Goal: Navigation & Orientation: Understand site structure

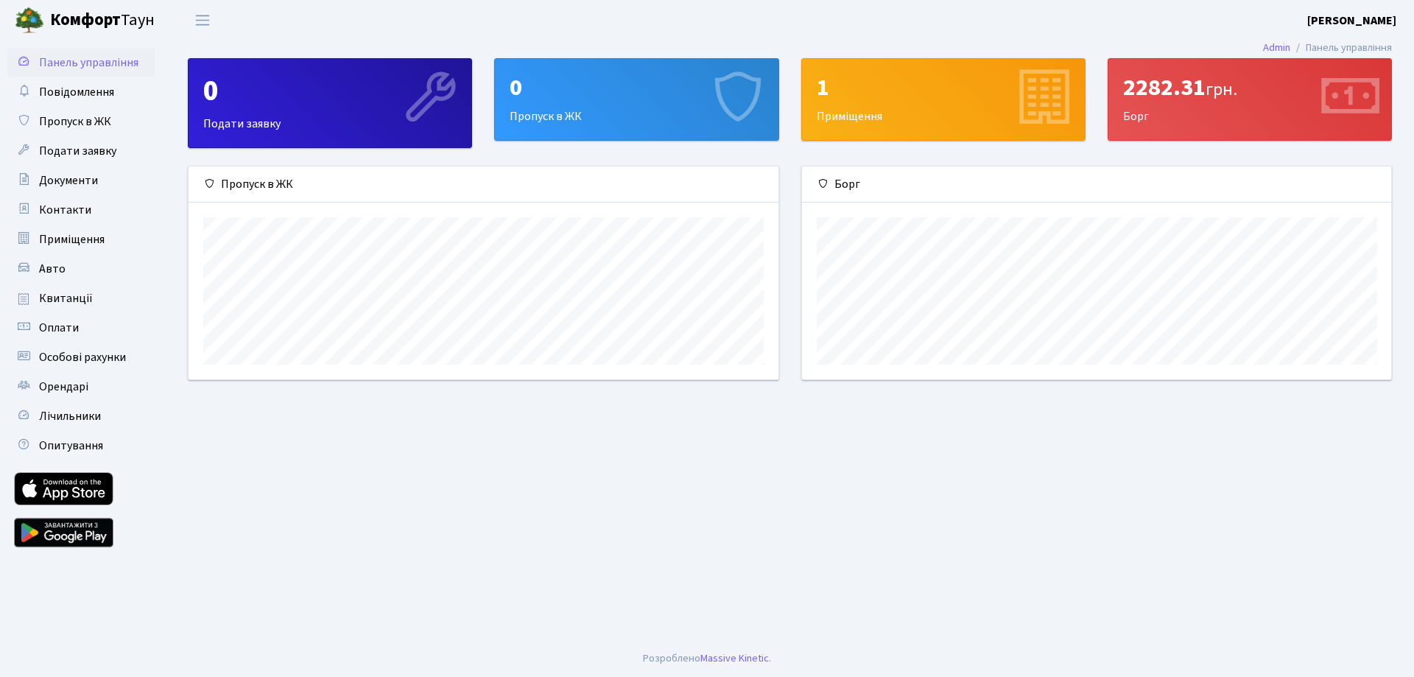
scroll to position [213, 589]
click at [66, 298] on span "Квитанції" at bounding box center [66, 298] width 54 height 16
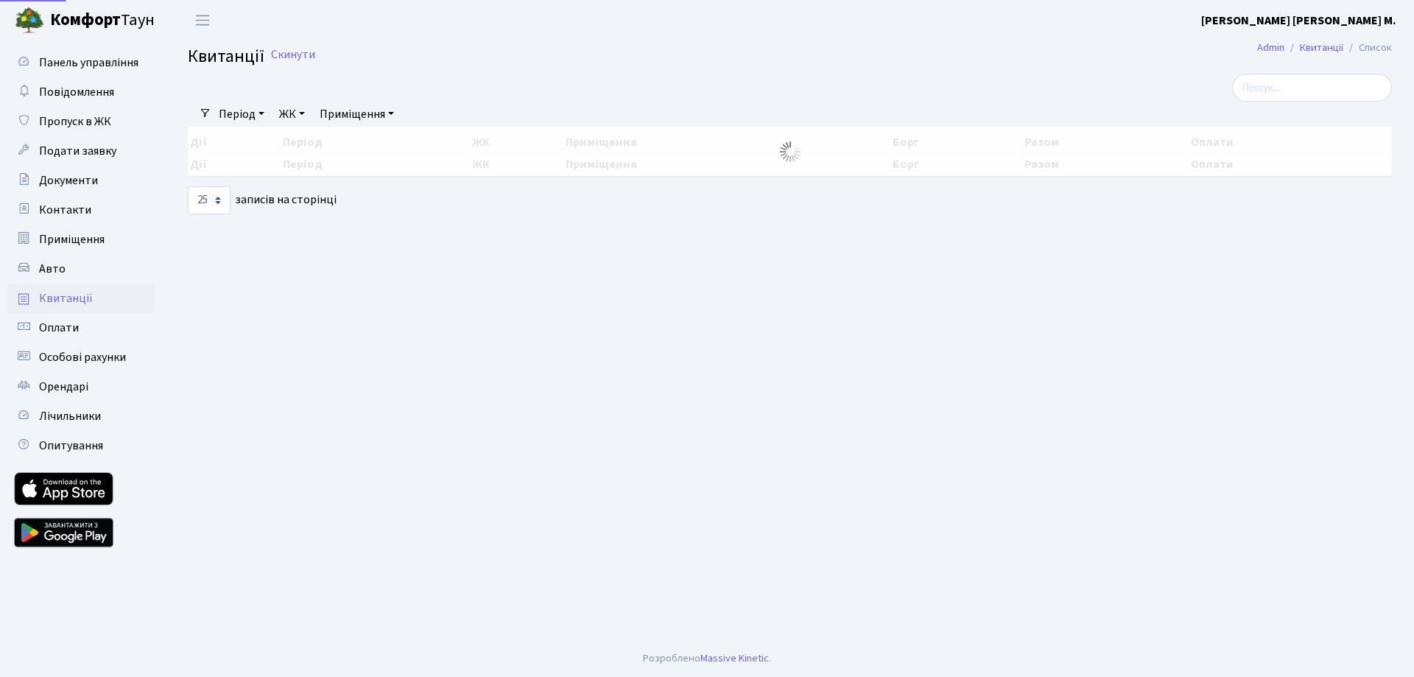
select select "25"
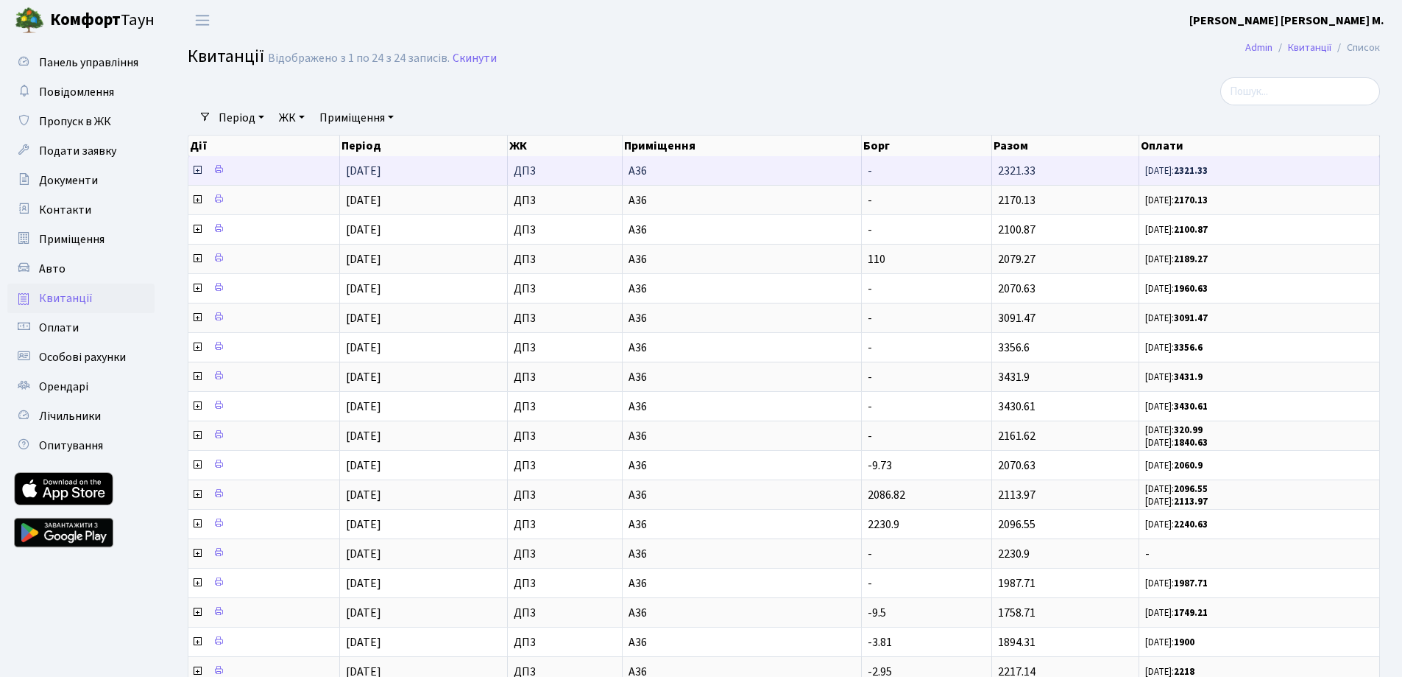
click at [197, 170] on icon at bounding box center [197, 170] width 12 height 12
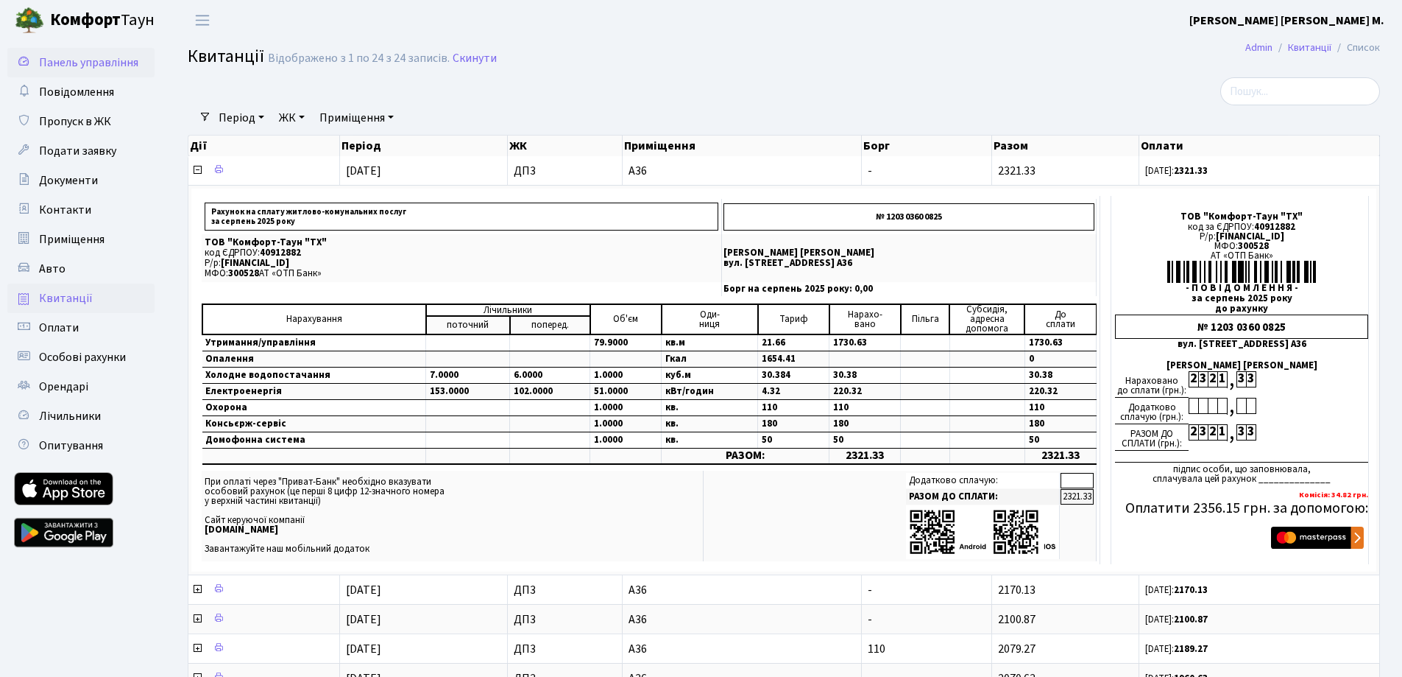
click at [60, 62] on span "Панель управління" at bounding box center [88, 62] width 99 height 16
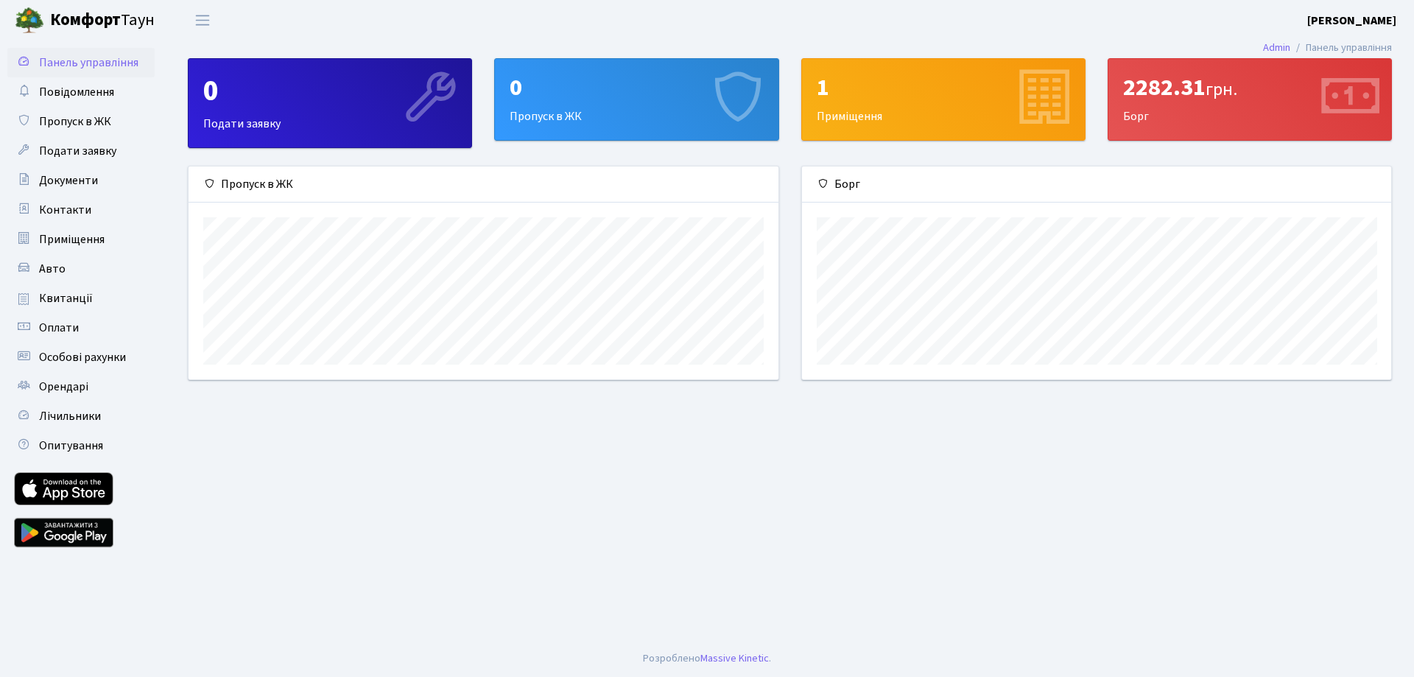
scroll to position [213, 589]
click at [1218, 121] on div "2282.31 грн. Борг" at bounding box center [1249, 99] width 283 height 81
click at [959, 106] on div "1 Приміщення" at bounding box center [943, 99] width 283 height 81
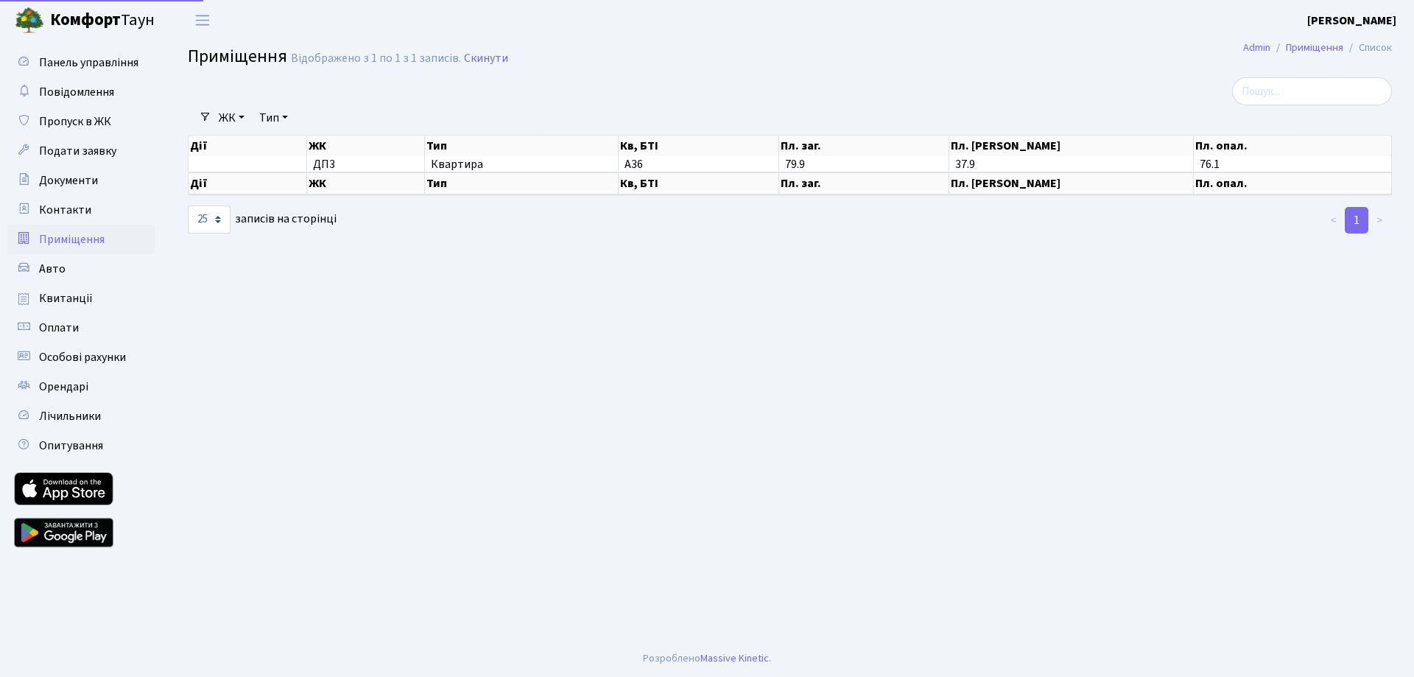
select select "25"
click at [72, 66] on span "Панель управління" at bounding box center [88, 62] width 99 height 16
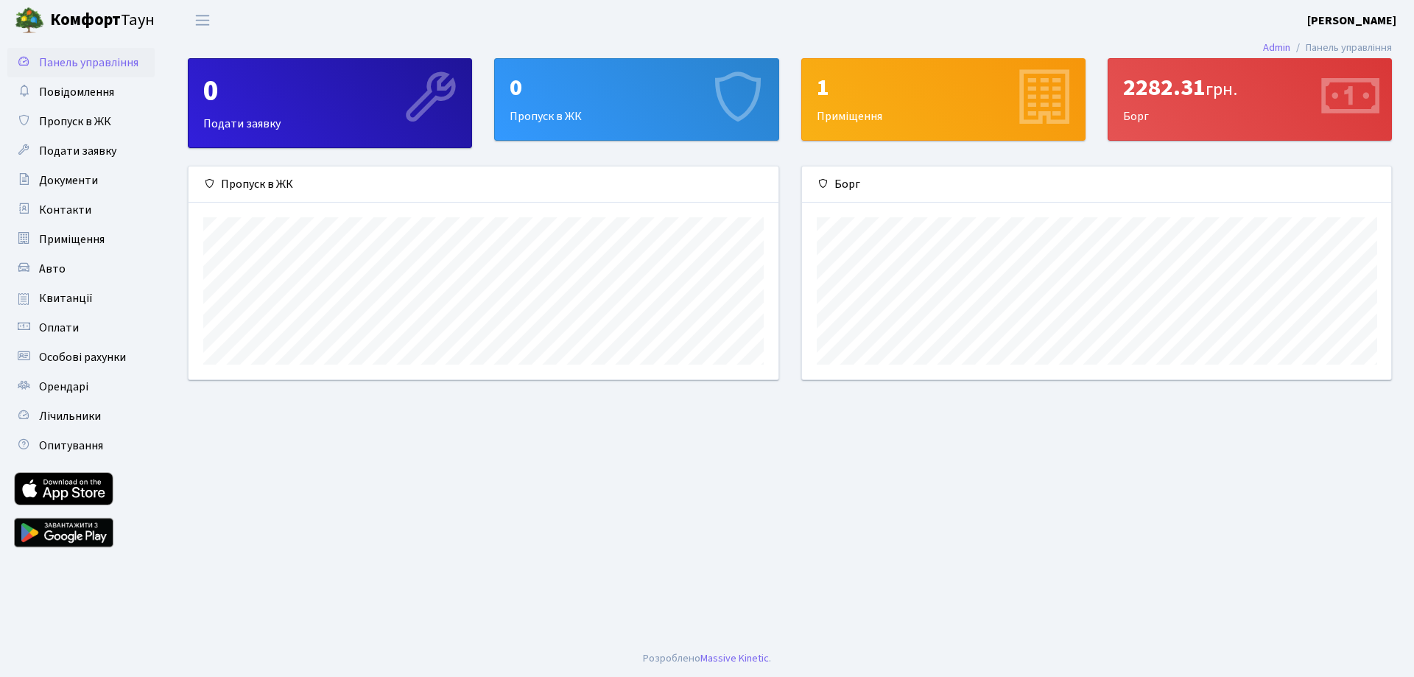
scroll to position [213, 589]
click at [71, 102] on link "Повідомлення" at bounding box center [80, 91] width 147 height 29
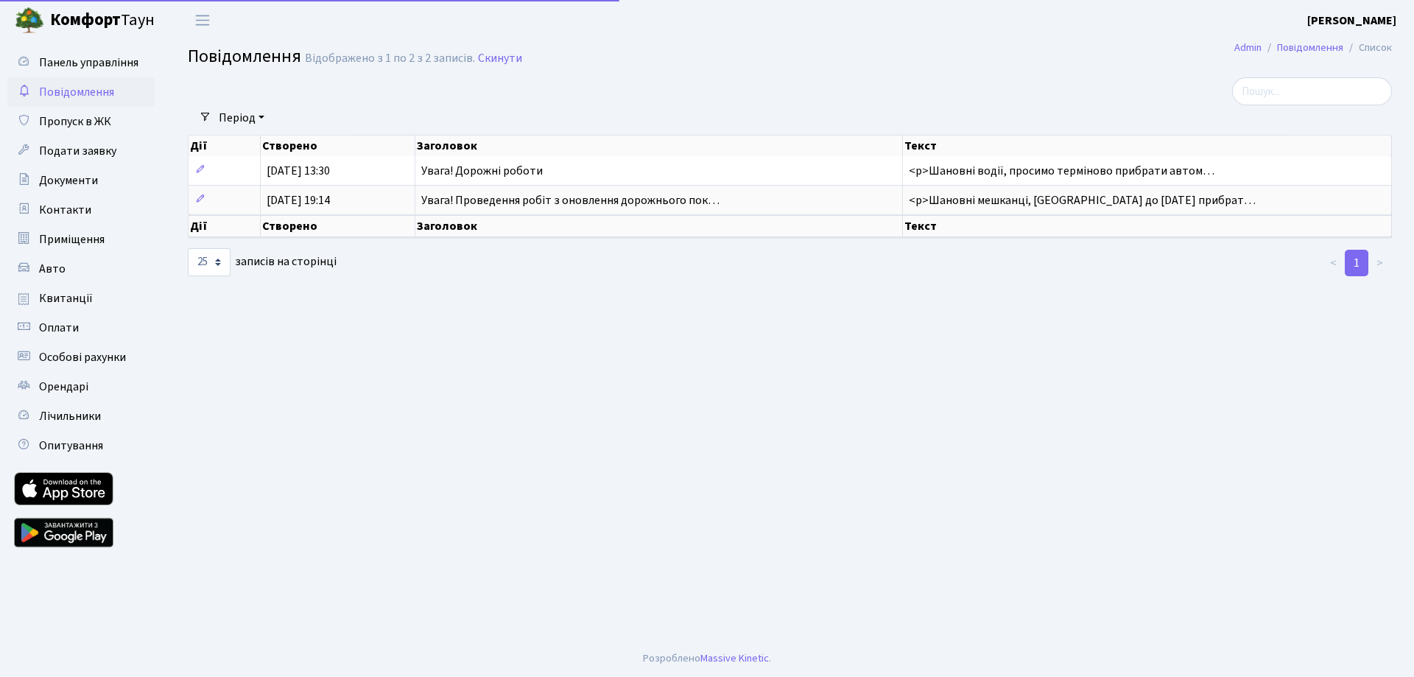
select select "25"
click at [65, 154] on span "Подати заявку" at bounding box center [77, 151] width 77 height 16
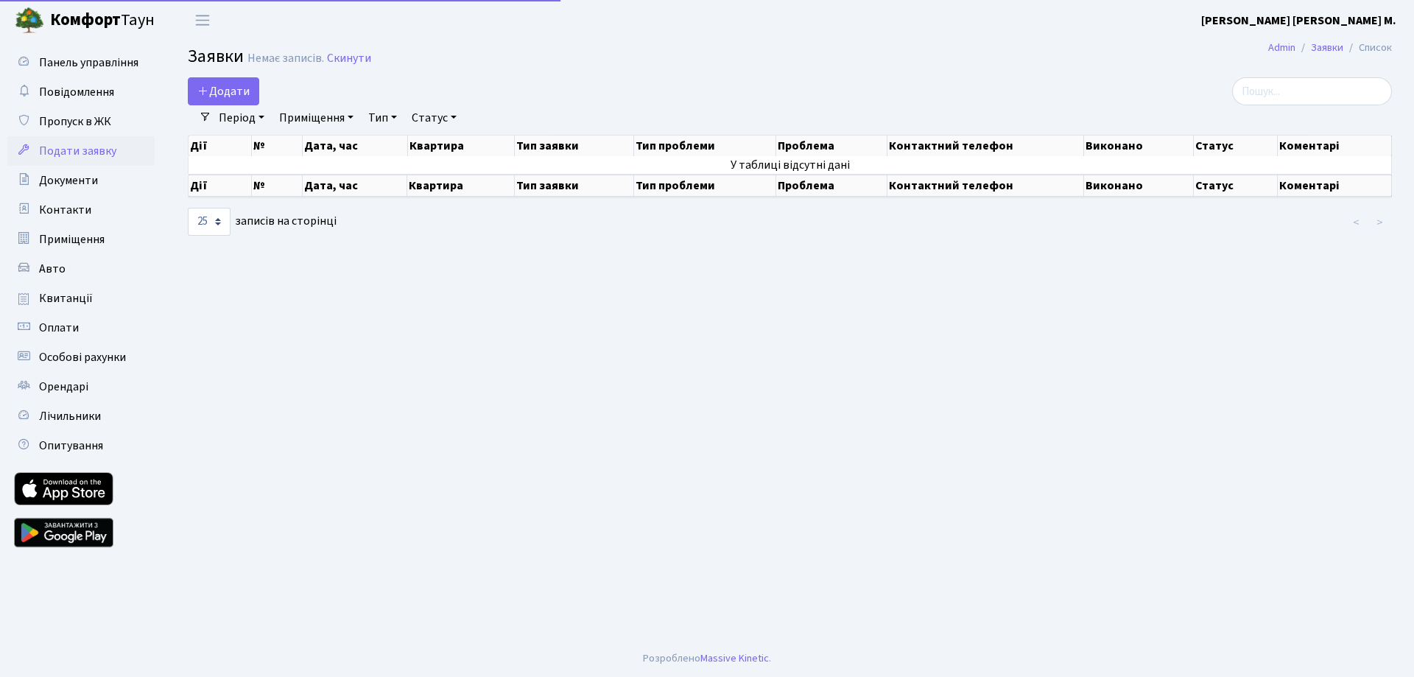
select select "25"
click at [62, 180] on span "Документи" at bounding box center [68, 180] width 59 height 16
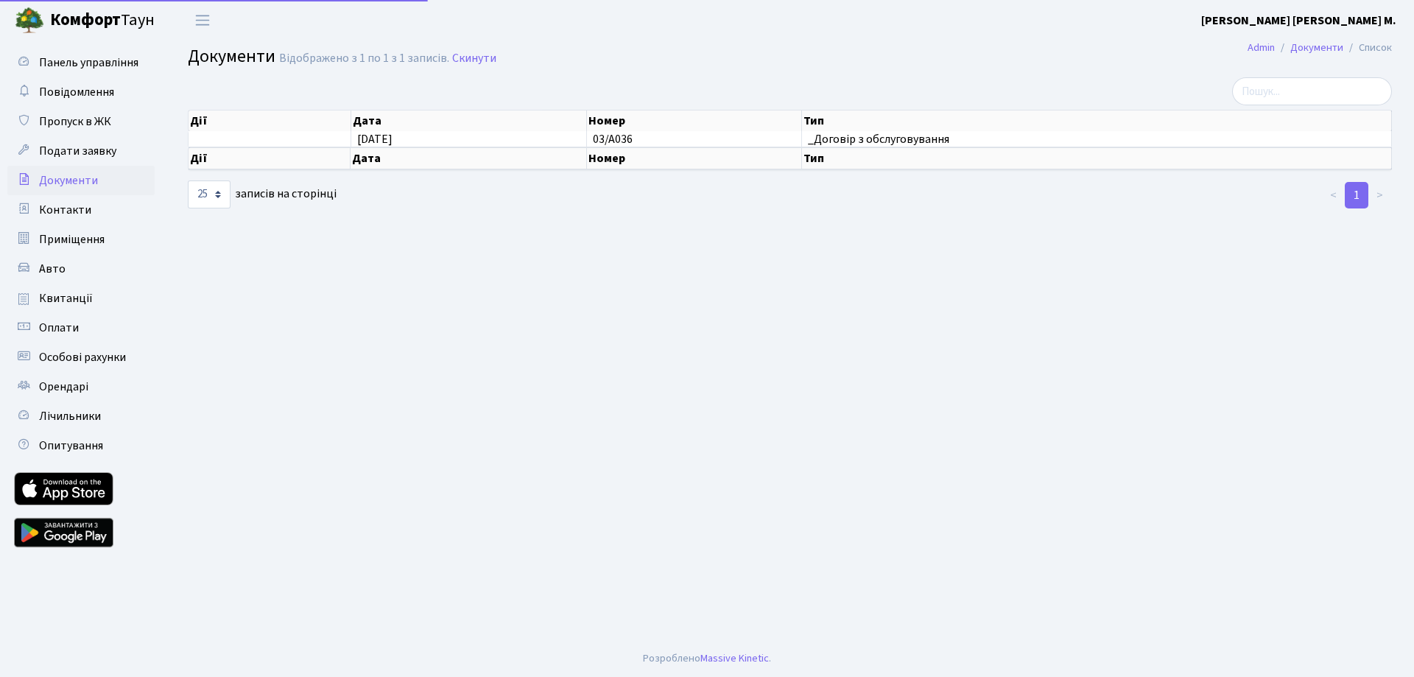
select select "25"
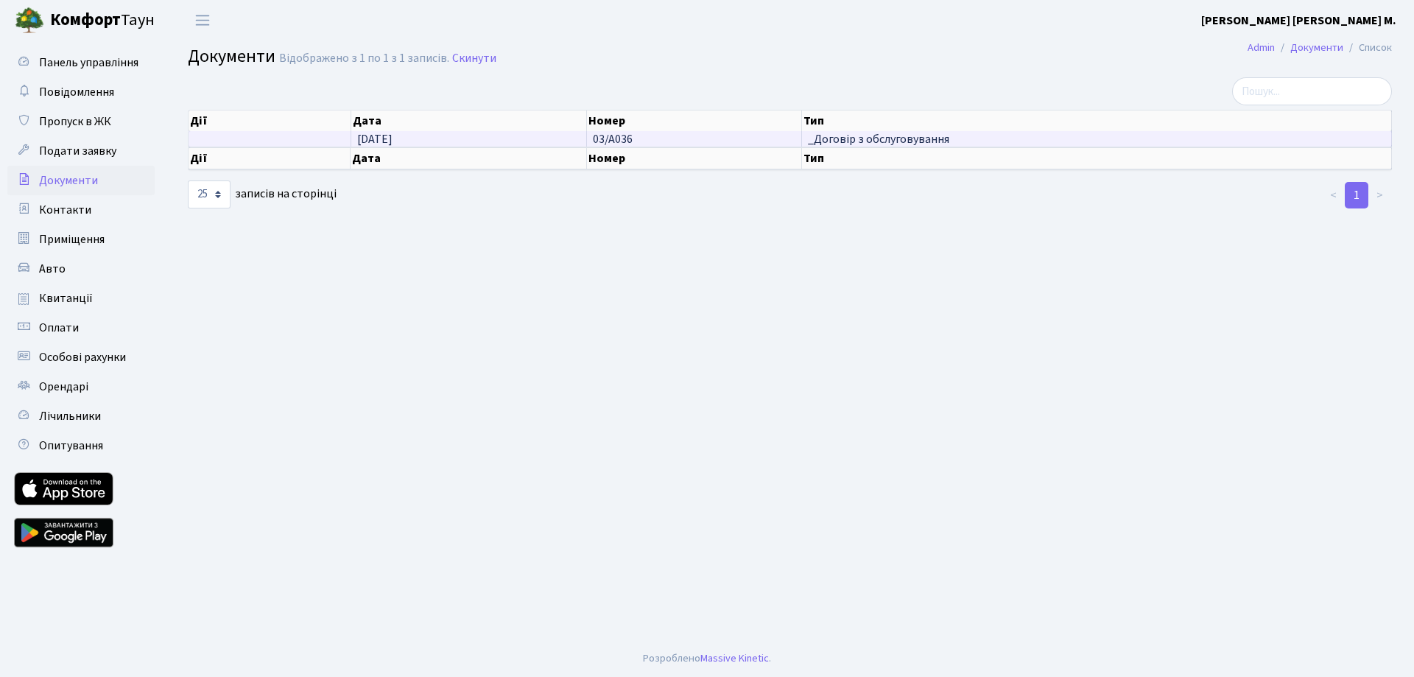
click at [844, 141] on span "_Договір з обслуговування" at bounding box center [1096, 139] width 577 height 12
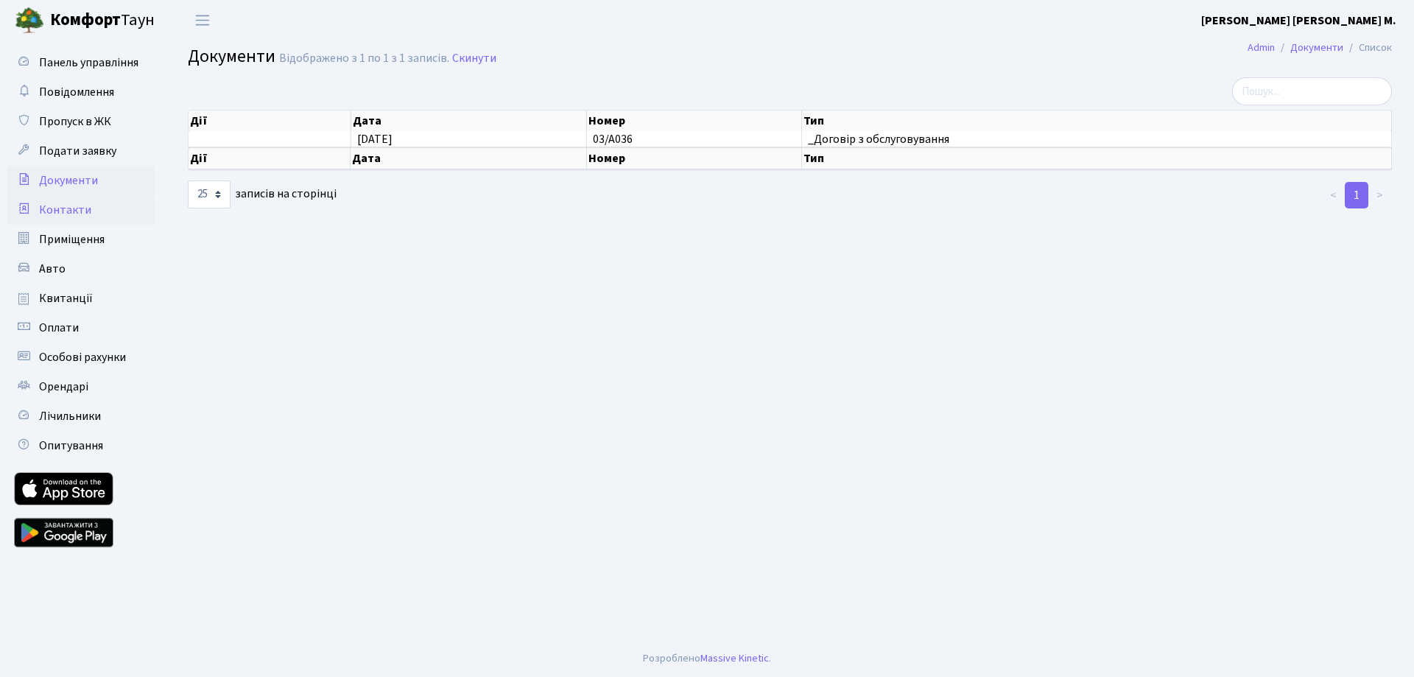
click at [70, 214] on span "Контакти" at bounding box center [65, 210] width 52 height 16
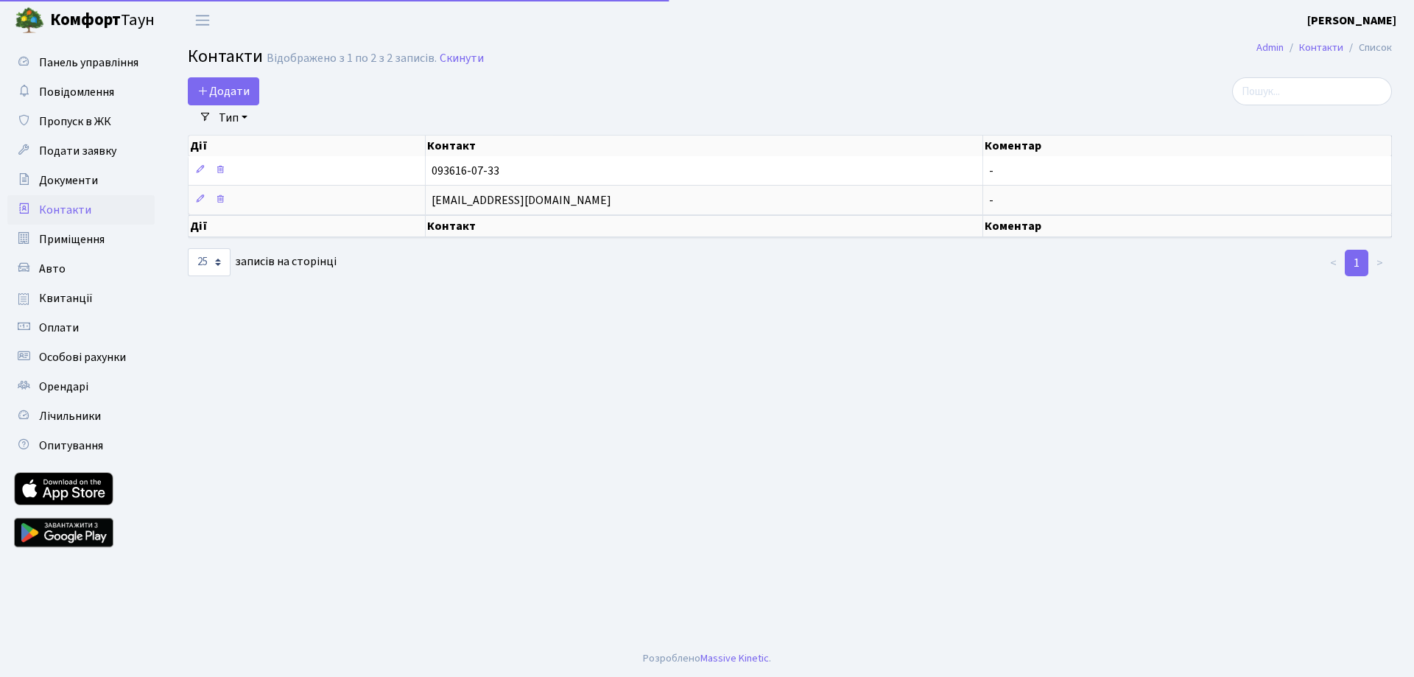
select select "25"
click at [63, 238] on span "Приміщення" at bounding box center [72, 239] width 66 height 16
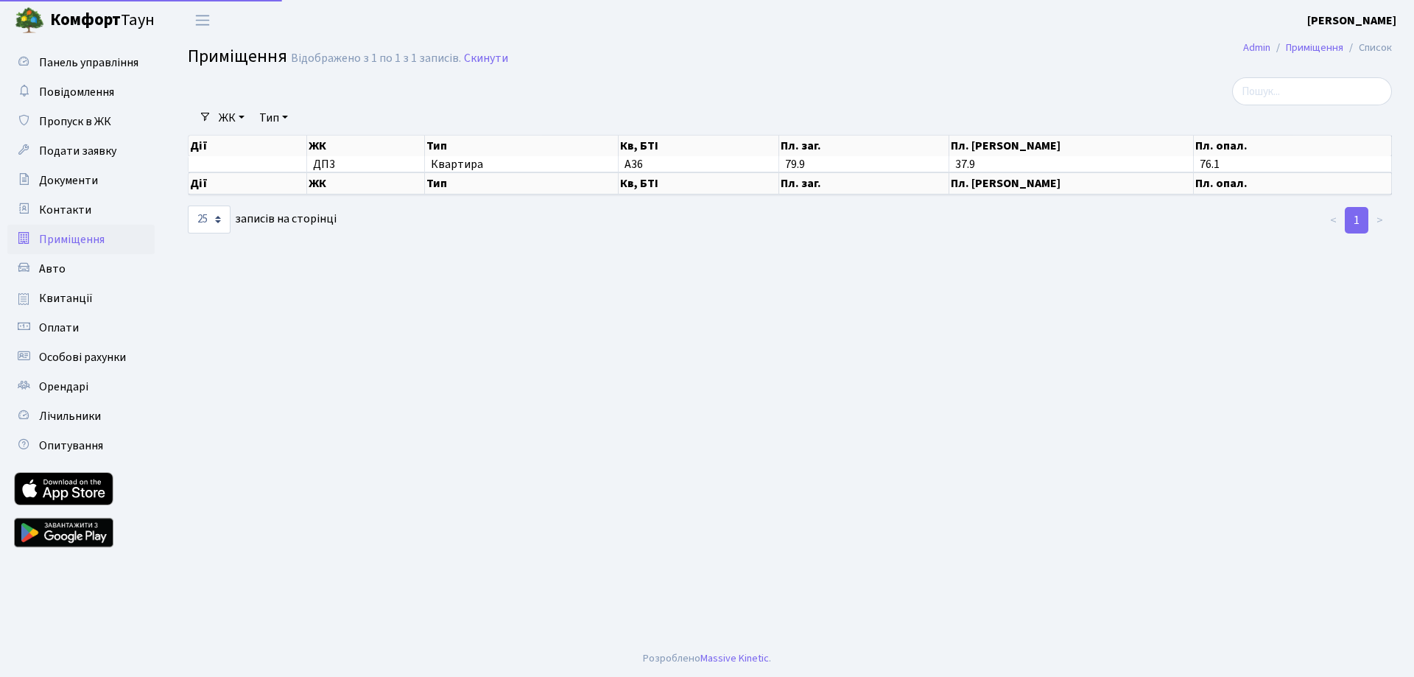
select select "25"
click at [84, 266] on link "Авто" at bounding box center [80, 268] width 147 height 29
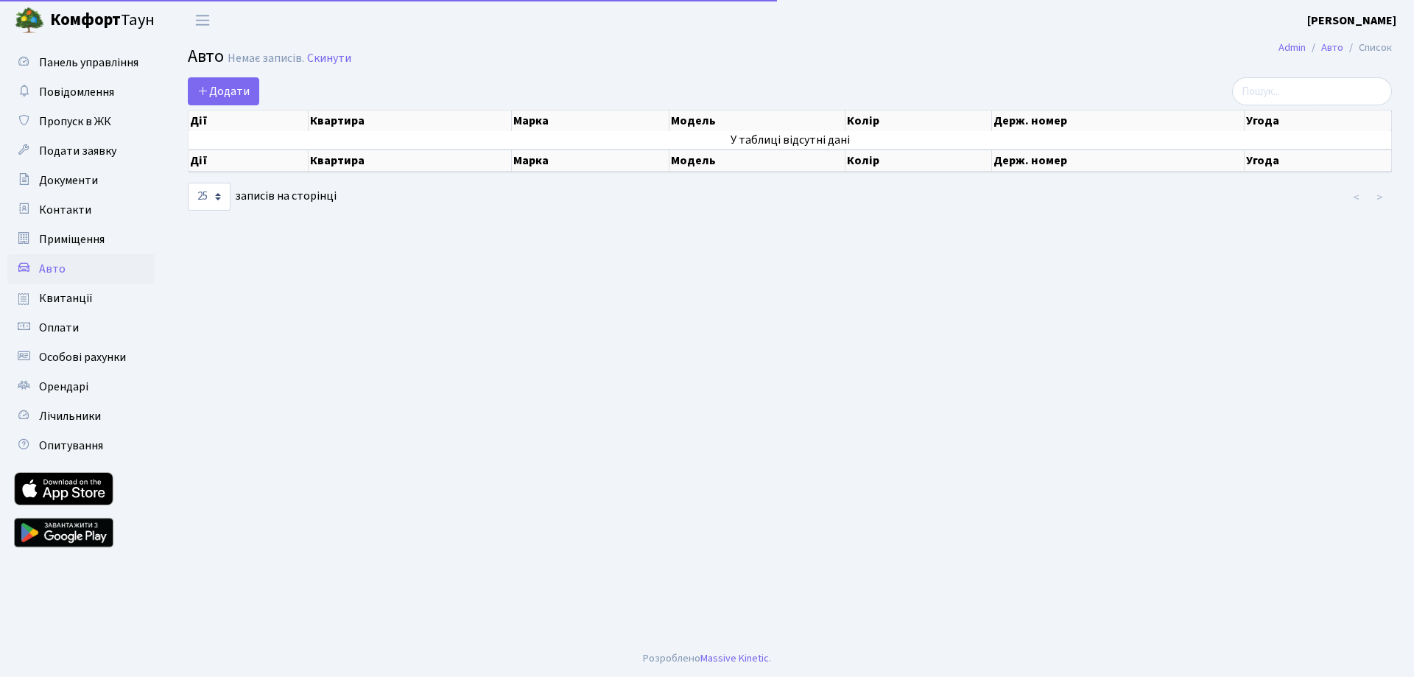
select select "25"
click at [91, 292] on link "Квитанції" at bounding box center [80, 297] width 147 height 29
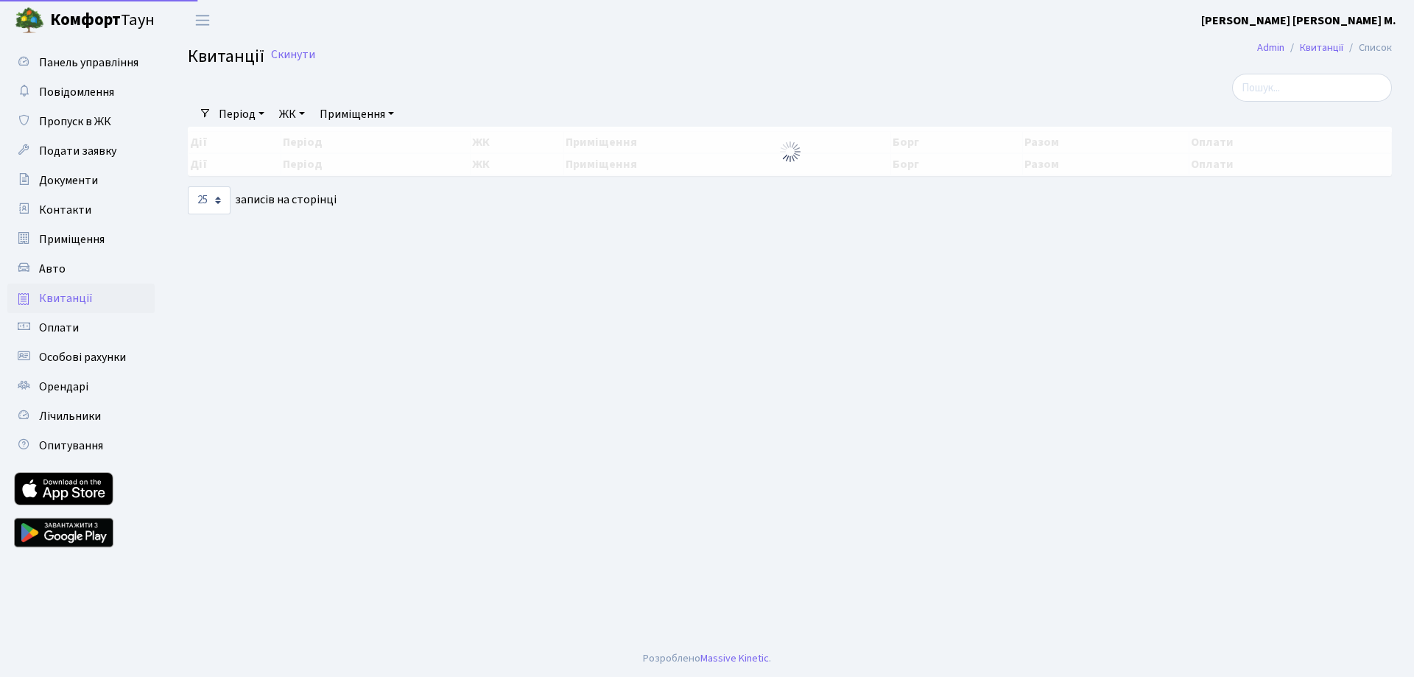
select select "25"
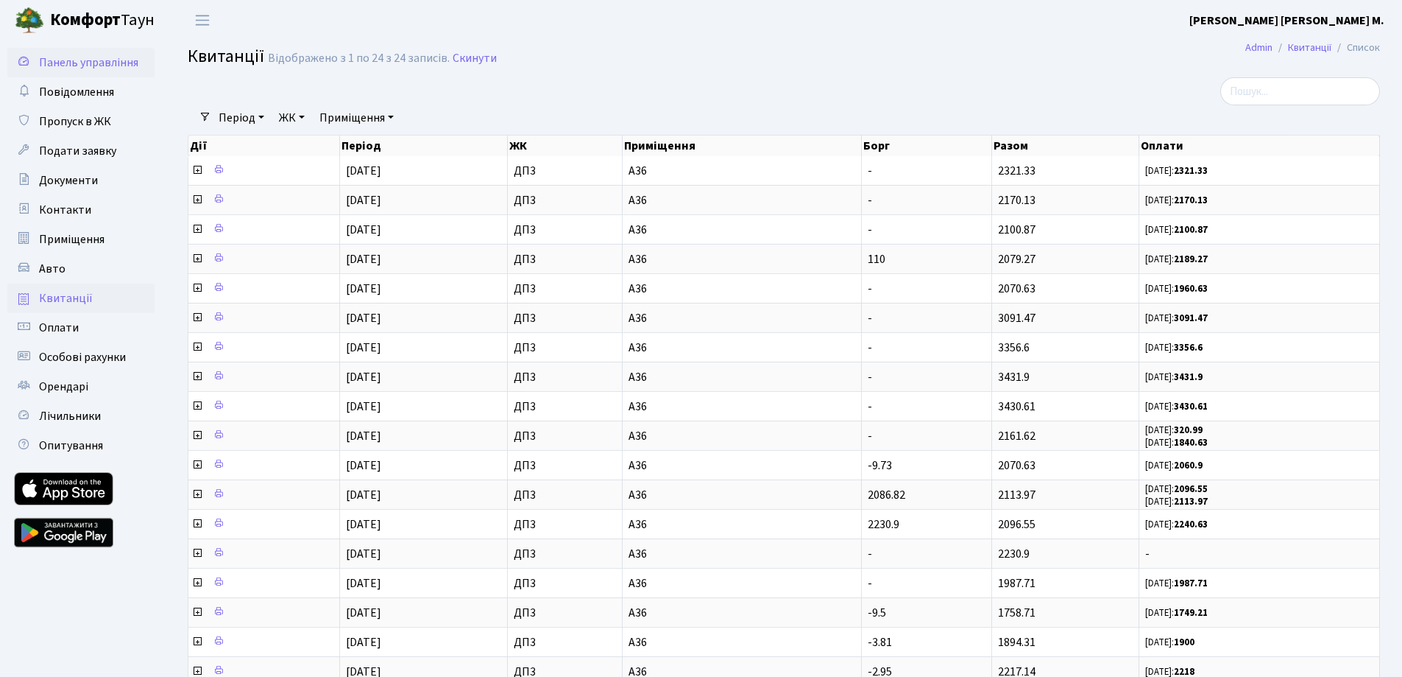
click at [84, 70] on span "Панель управління" at bounding box center [88, 62] width 99 height 16
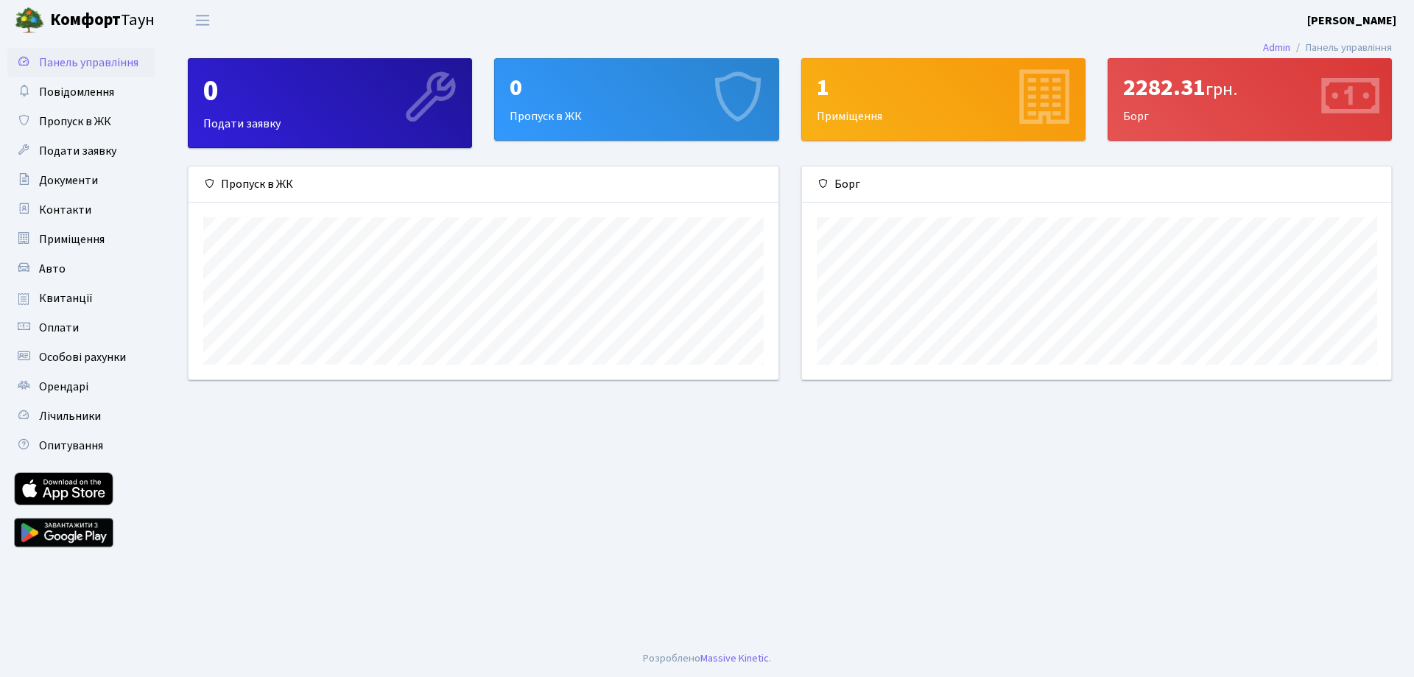
scroll to position [213, 589]
